Goal: Check status

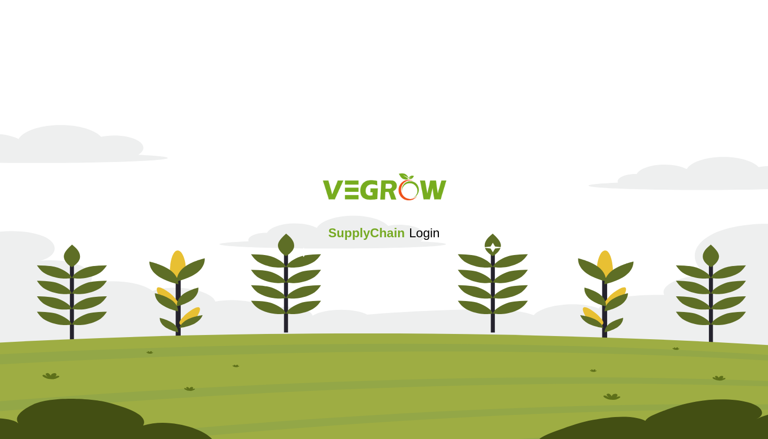
click at [388, 261] on div "Sign in with Google. Opens in new tab" at bounding box center [383, 261] width 101 height 23
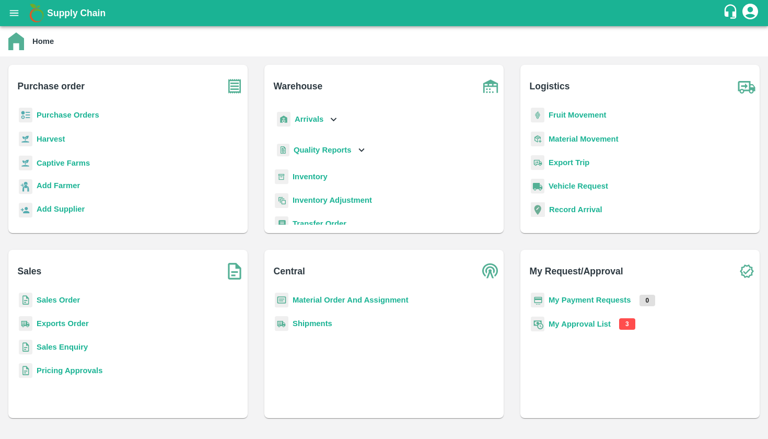
click at [590, 325] on b "My Approval List" at bounding box center [579, 324] width 62 height 8
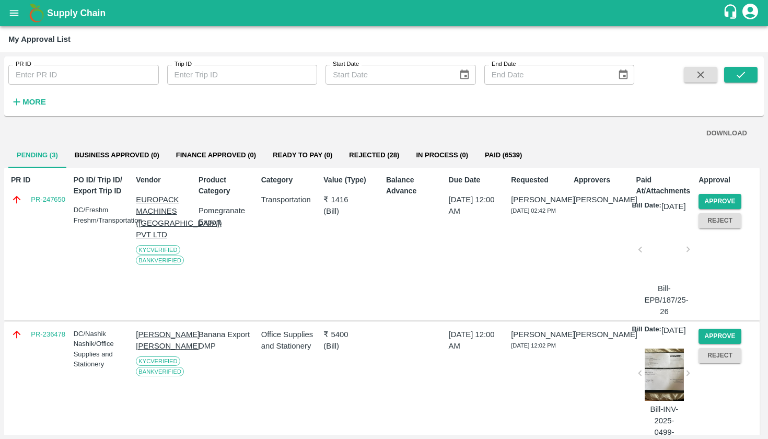
click at [502, 152] on button "Paid (6539)" at bounding box center [503, 155] width 54 height 25
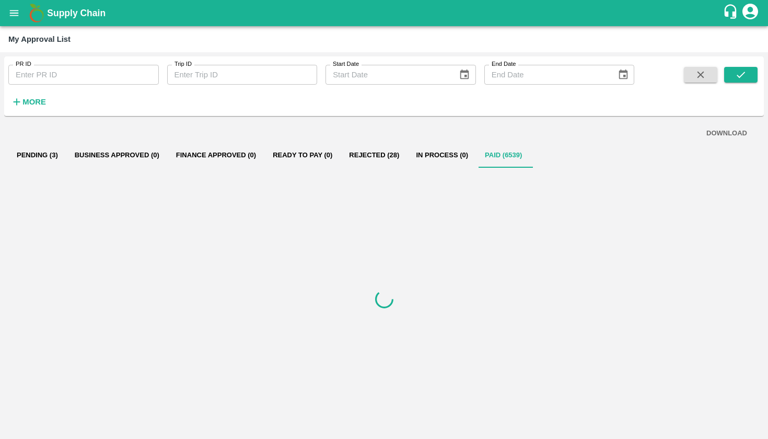
click at [41, 154] on button "Pending (3)" at bounding box center [37, 155] width 58 height 25
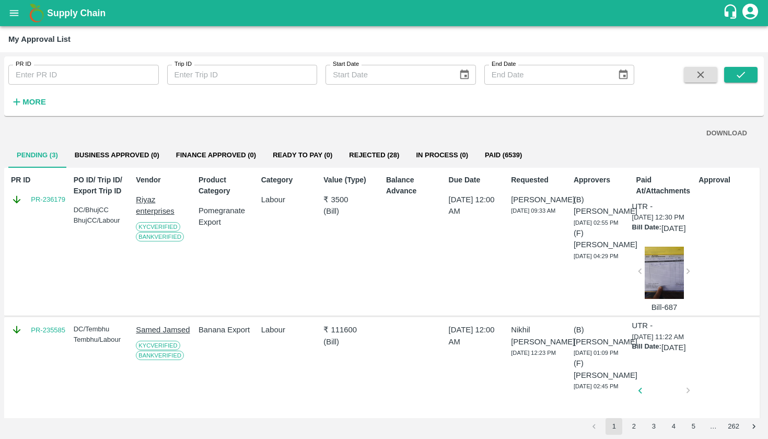
click at [687, 288] on div "UTR - [DATE] 12:30 PM Bill Date: [DATE] Bill-687" at bounding box center [663, 257] width 63 height 112
click at [671, 299] on div at bounding box center [664, 272] width 40 height 52
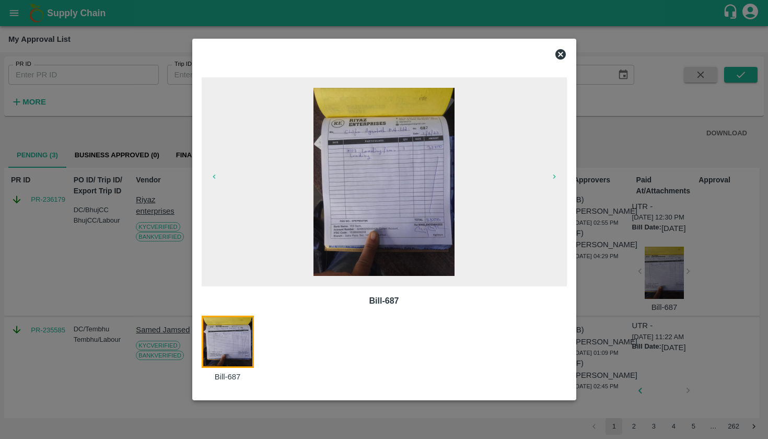
click at [559, 54] on icon at bounding box center [560, 54] width 10 height 10
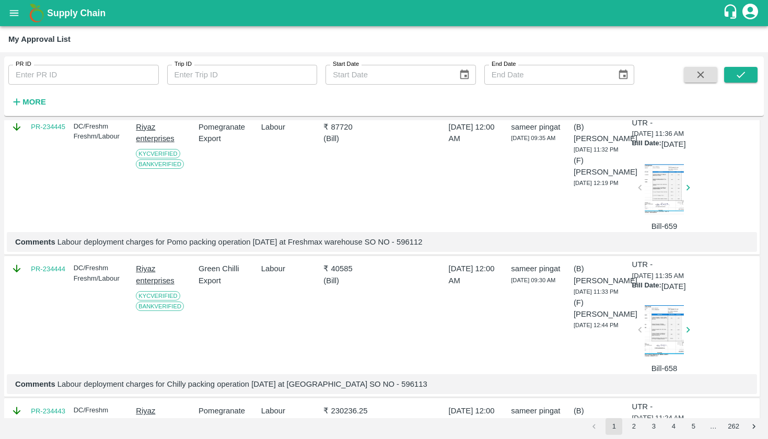
scroll to position [696, 0]
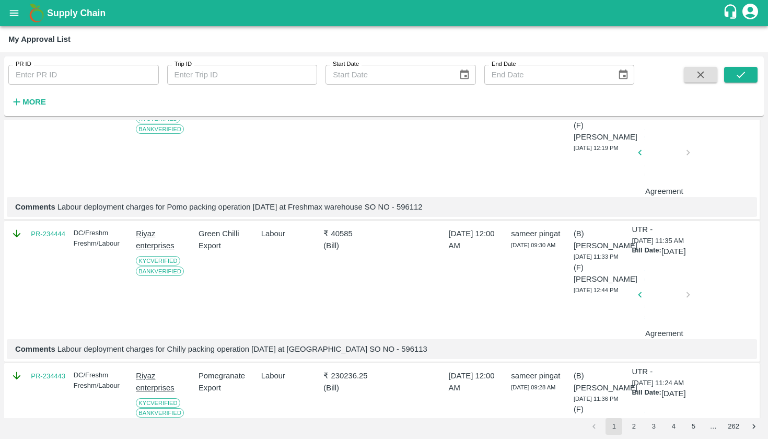
click at [666, 183] on div at bounding box center [664, 155] width 40 height 55
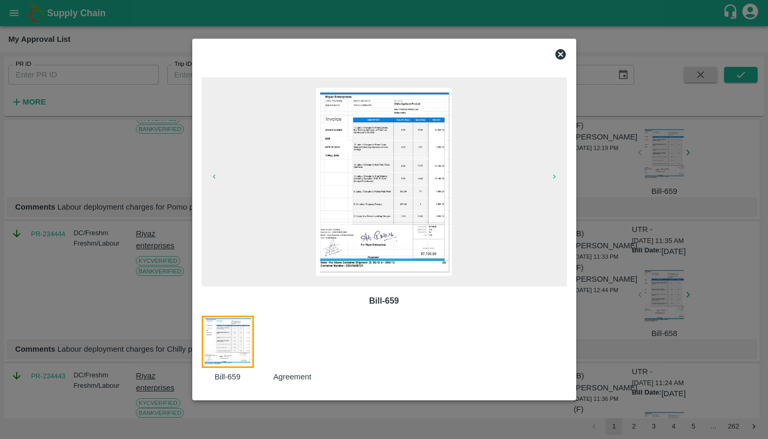
click at [299, 349] on div at bounding box center [298, 348] width 65 height 67
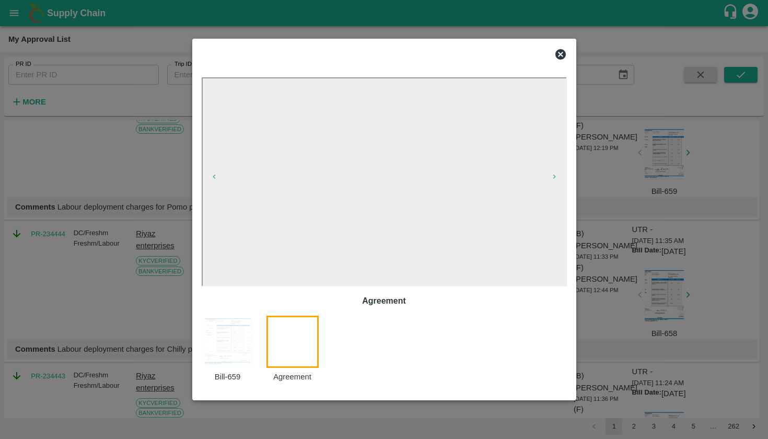
click at [558, 54] on icon at bounding box center [560, 54] width 10 height 10
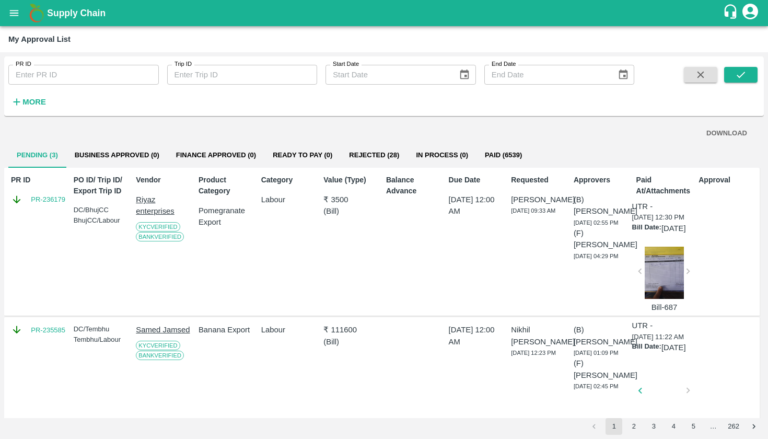
scroll to position [0, 0]
